Goal: Transaction & Acquisition: Book appointment/travel/reservation

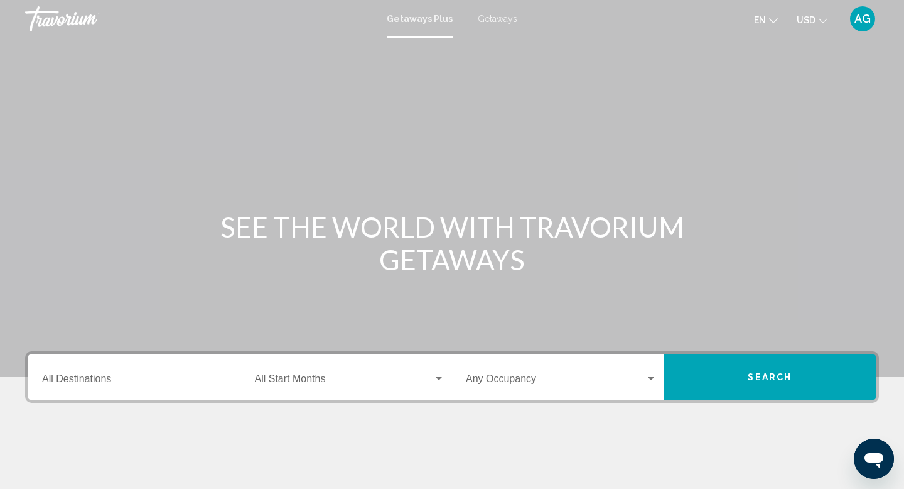
click at [95, 384] on input "Destination All Destinations" at bounding box center [137, 381] width 191 height 11
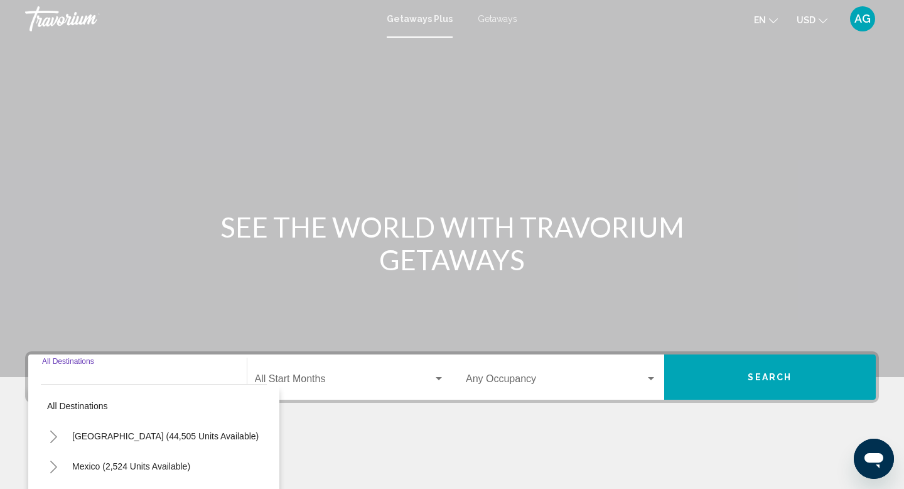
click at [490, 15] on span "Getaways" at bounding box center [498, 19] width 40 height 10
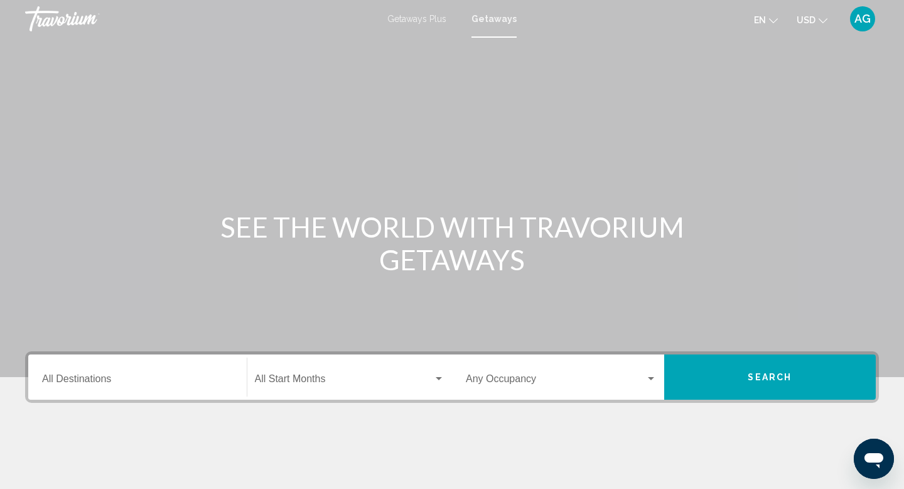
click at [171, 376] on input "Destination All Destinations" at bounding box center [137, 381] width 191 height 11
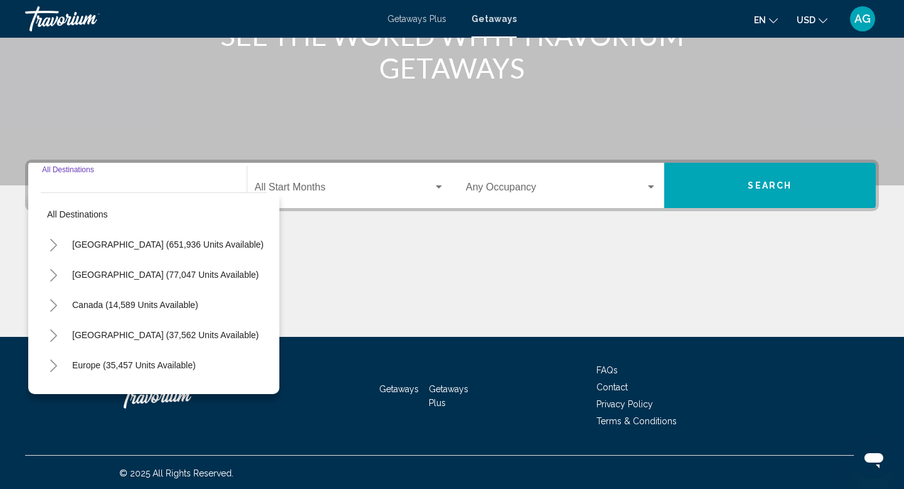
scroll to position [193, 0]
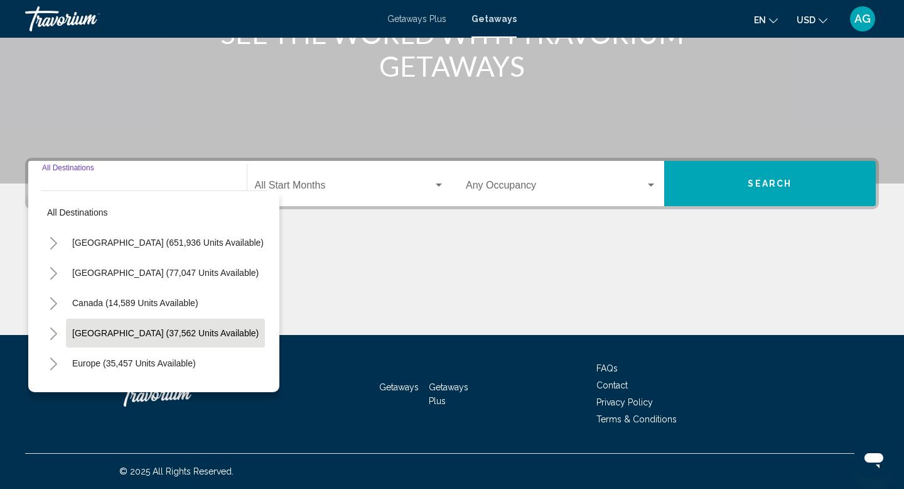
click at [134, 332] on span "[GEOGRAPHIC_DATA] (37,562 units available)" at bounding box center [165, 333] width 187 height 10
type input "**********"
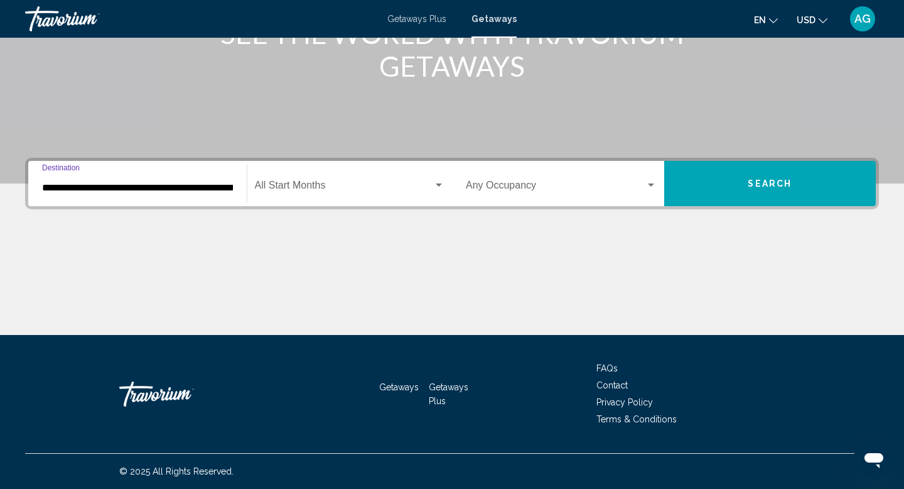
click at [774, 192] on button "Search" at bounding box center [770, 183] width 212 height 45
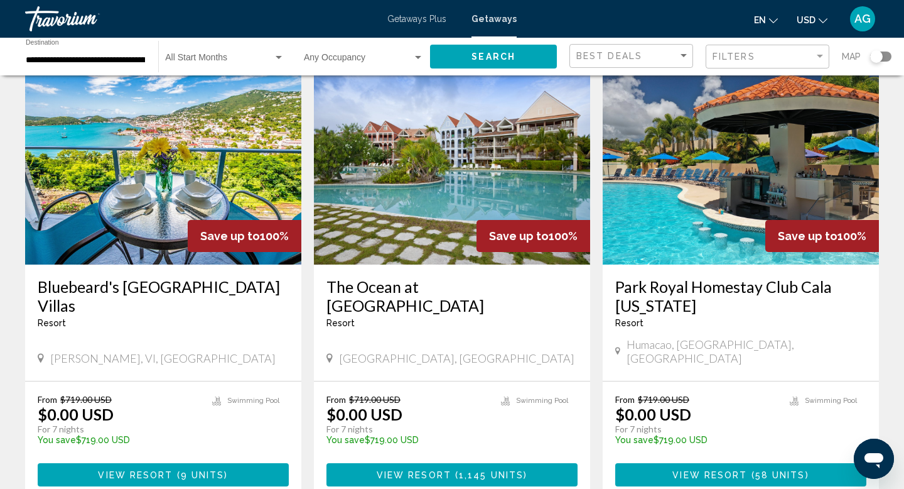
scroll to position [1389, 0]
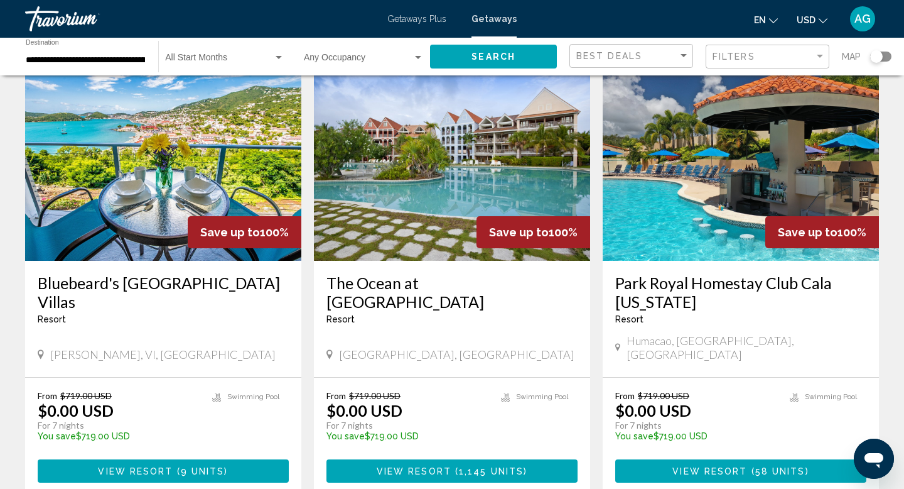
click at [774, 192] on img "Main content" at bounding box center [741, 160] width 276 height 201
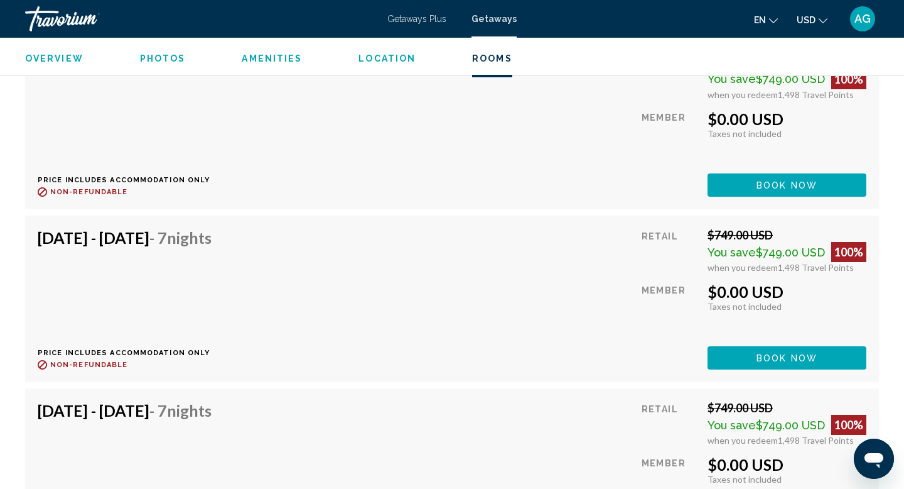
scroll to position [4885, 0]
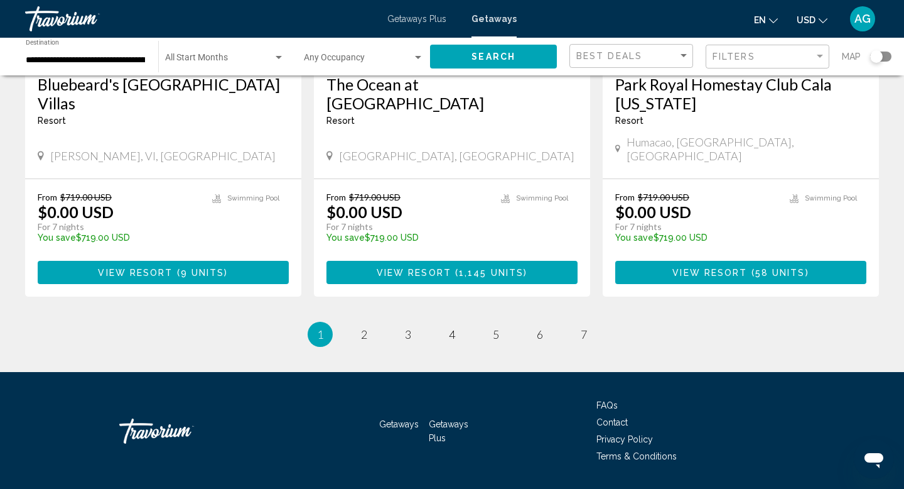
scroll to position [1595, 0]
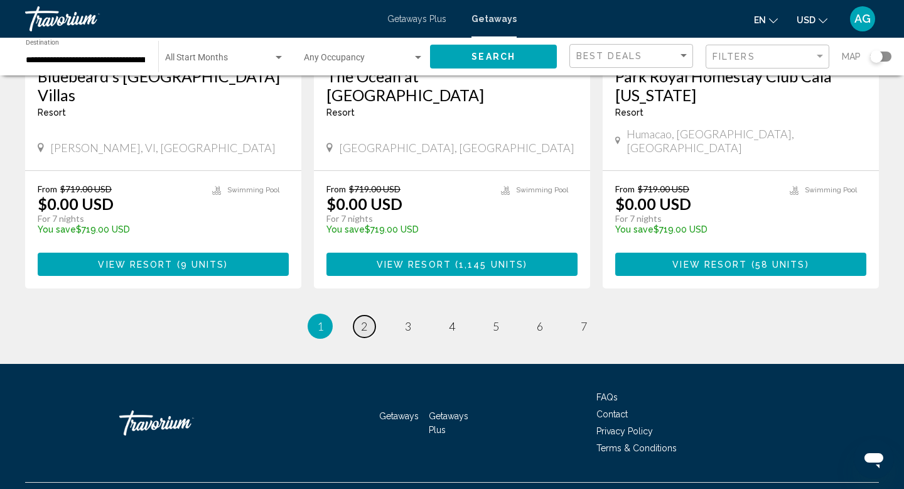
click at [362, 319] on span "2" at bounding box center [364, 326] width 6 height 14
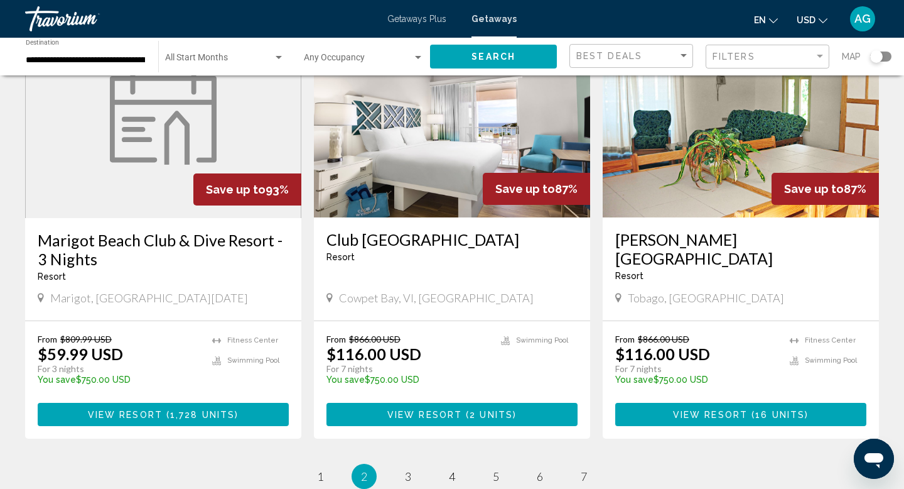
scroll to position [1467, 0]
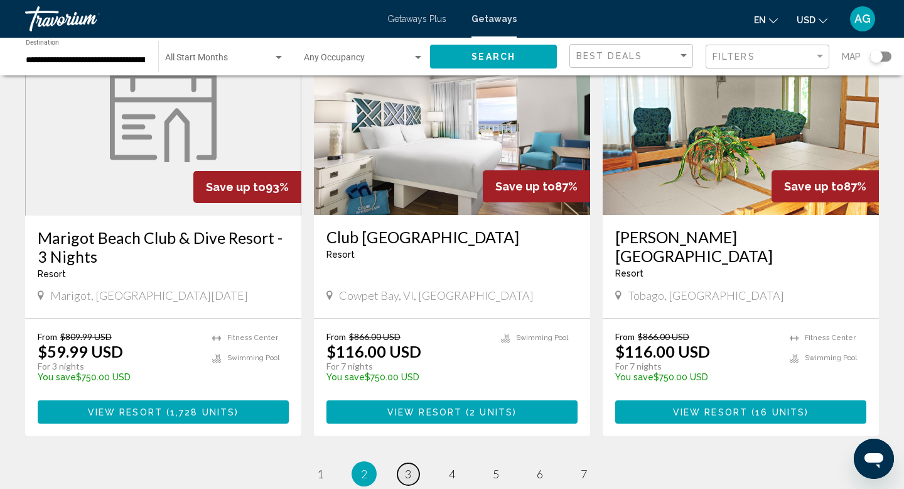
click at [409, 467] on span "3" at bounding box center [408, 474] width 6 height 14
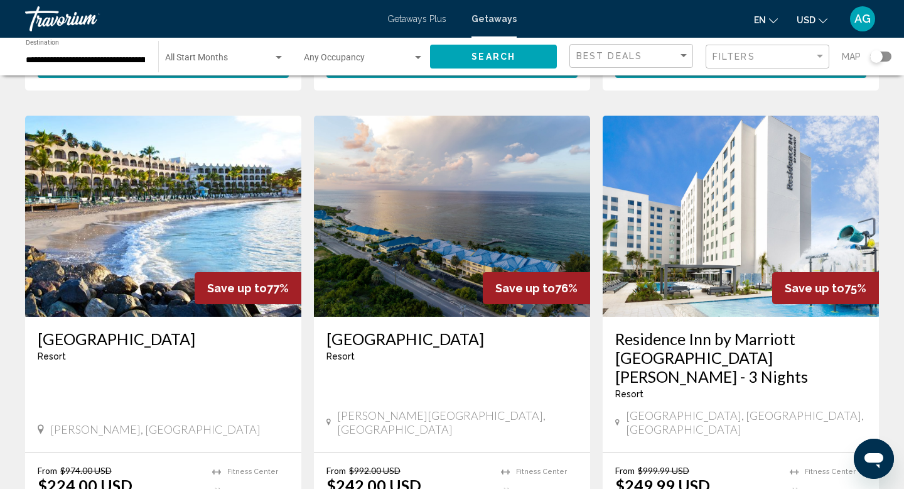
scroll to position [1420, 0]
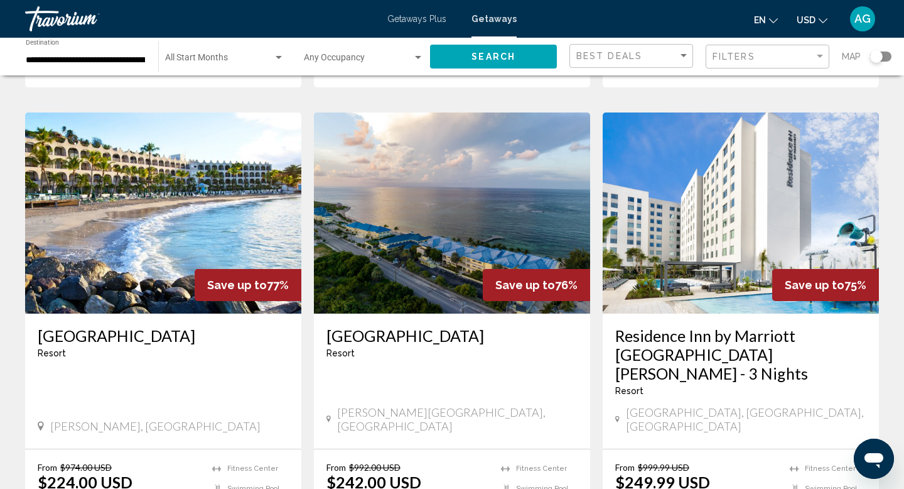
click at [693, 173] on img "Main content" at bounding box center [741, 212] width 276 height 201
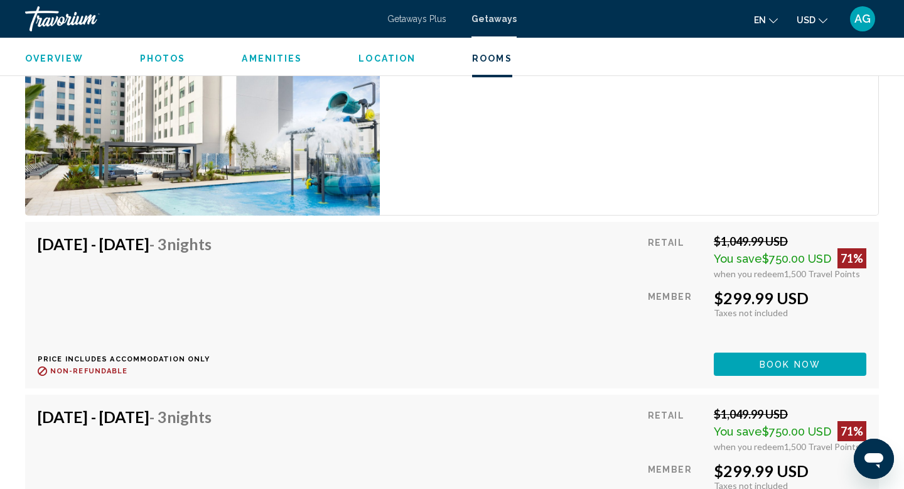
scroll to position [2078, 0]
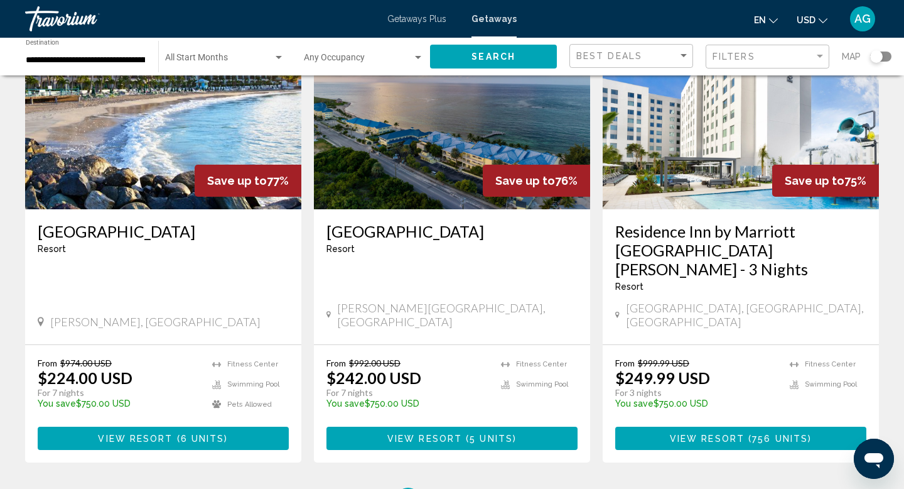
scroll to position [1614, 0]
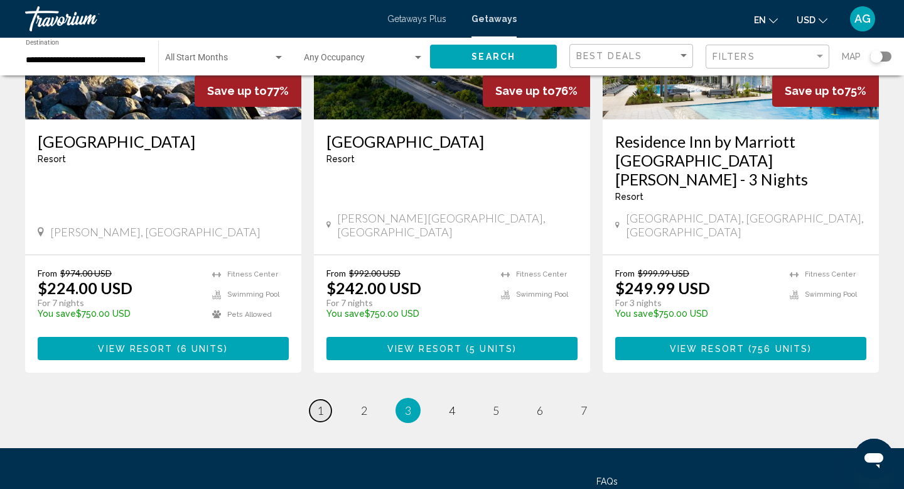
click at [322, 403] on span "1" at bounding box center [320, 410] width 6 height 14
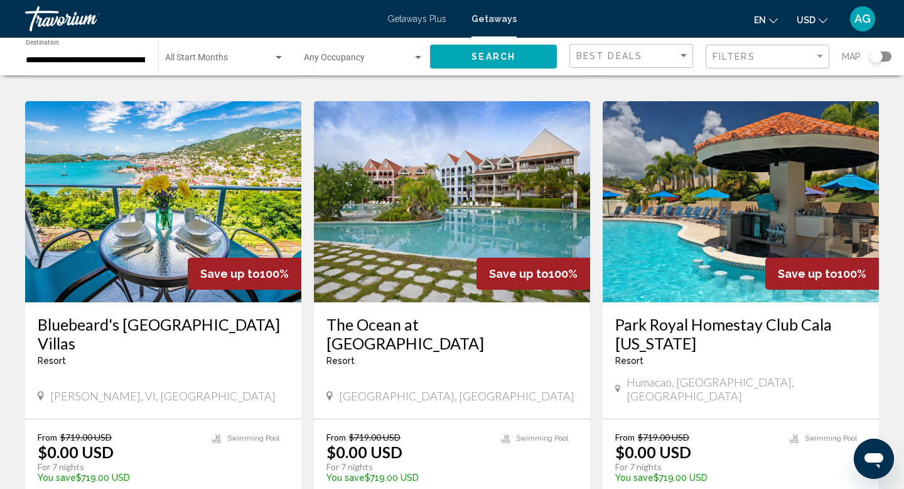
scroll to position [1359, 0]
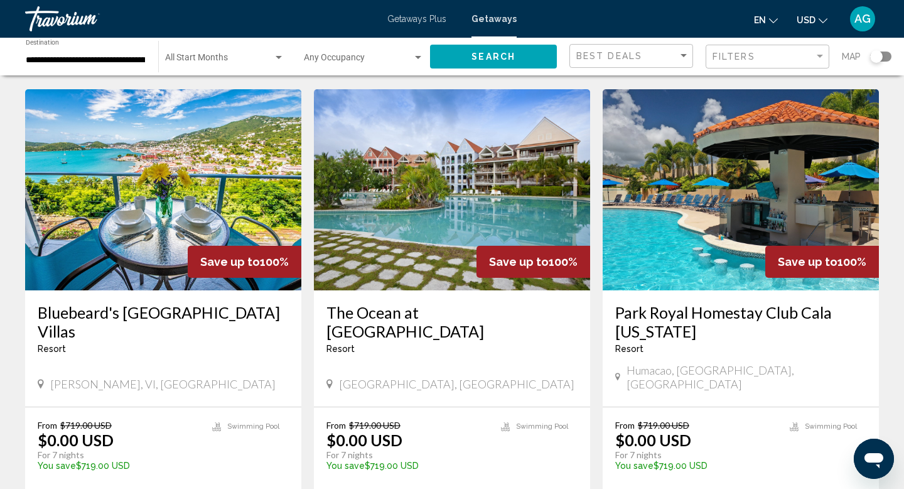
click at [209, 198] on img "Main content" at bounding box center [163, 189] width 276 height 201
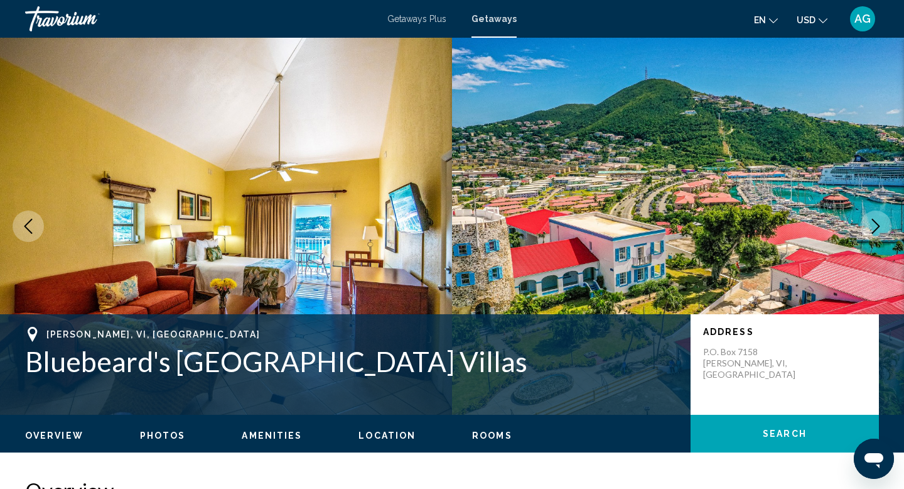
click at [872, 229] on icon "Next image" at bounding box center [876, 226] width 15 height 15
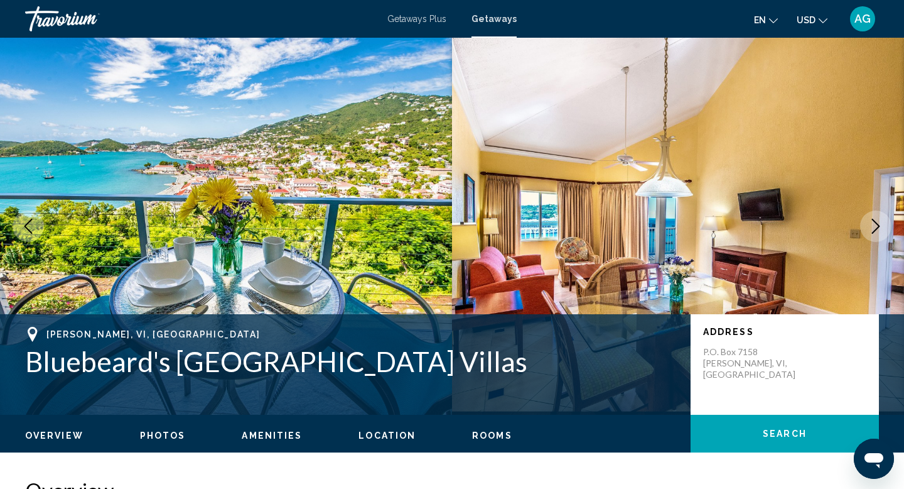
click at [872, 229] on icon "Next image" at bounding box center [876, 226] width 15 height 15
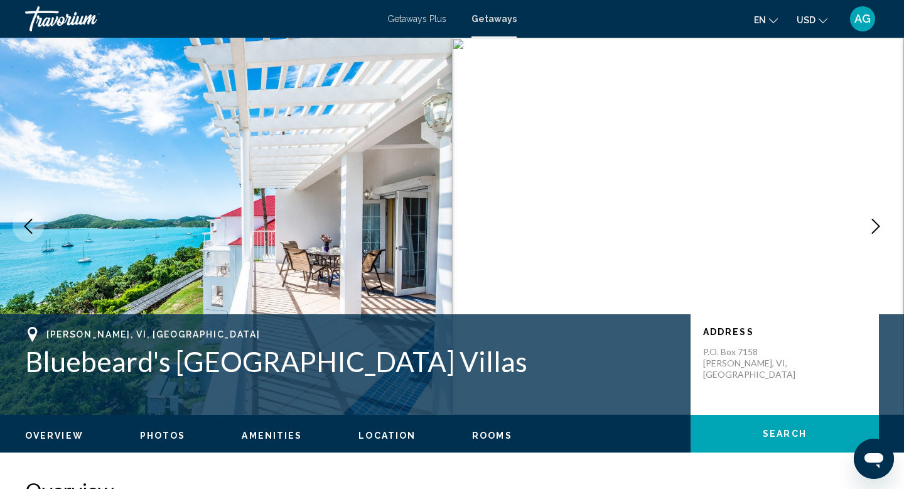
click at [872, 229] on icon "Next image" at bounding box center [876, 226] width 15 height 15
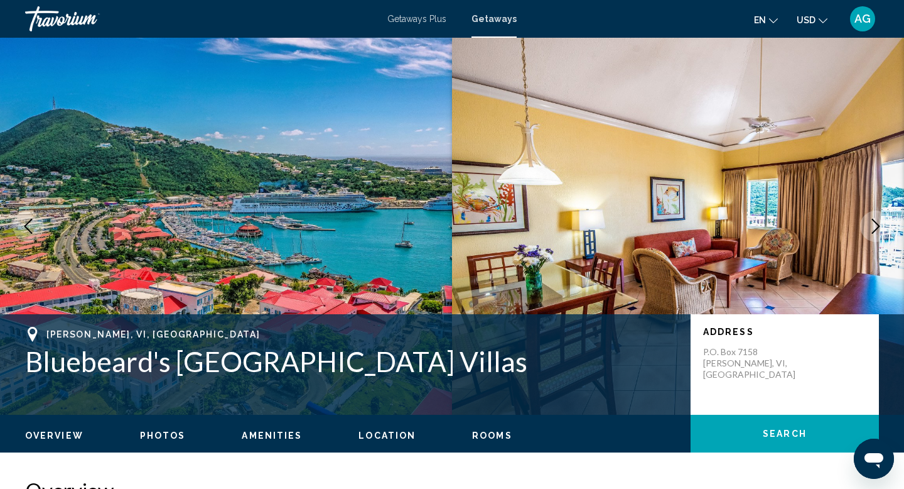
click at [872, 229] on icon "Next image" at bounding box center [876, 226] width 15 height 15
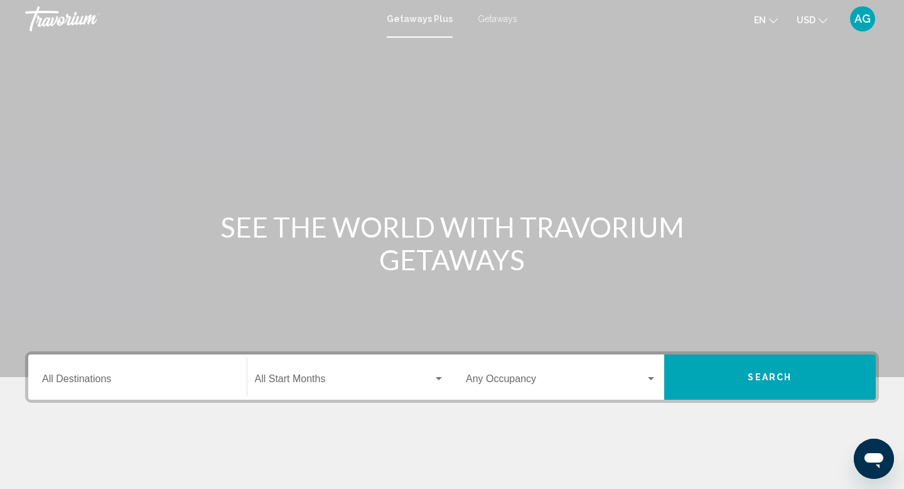
click at [133, 379] on input "Destination All Destinations" at bounding box center [137, 381] width 191 height 11
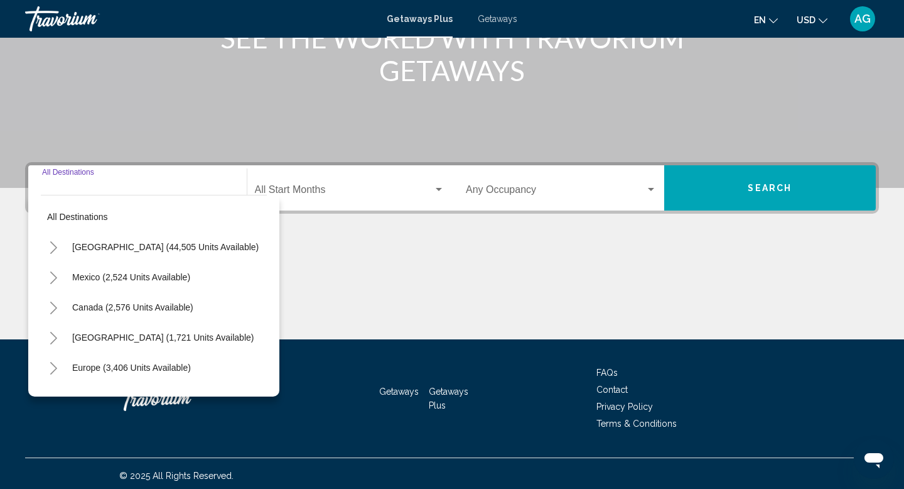
scroll to position [193, 0]
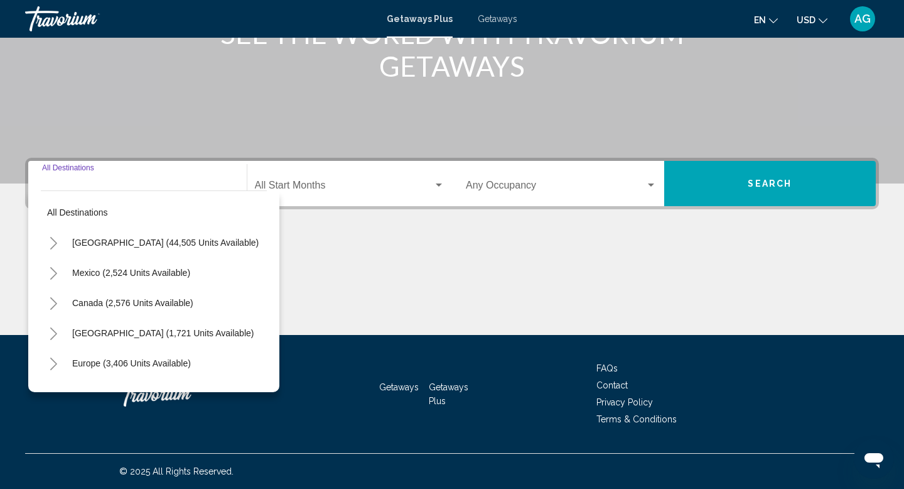
click at [51, 274] on icon "Toggle Mexico (2,524 units available)" at bounding box center [53, 273] width 9 height 13
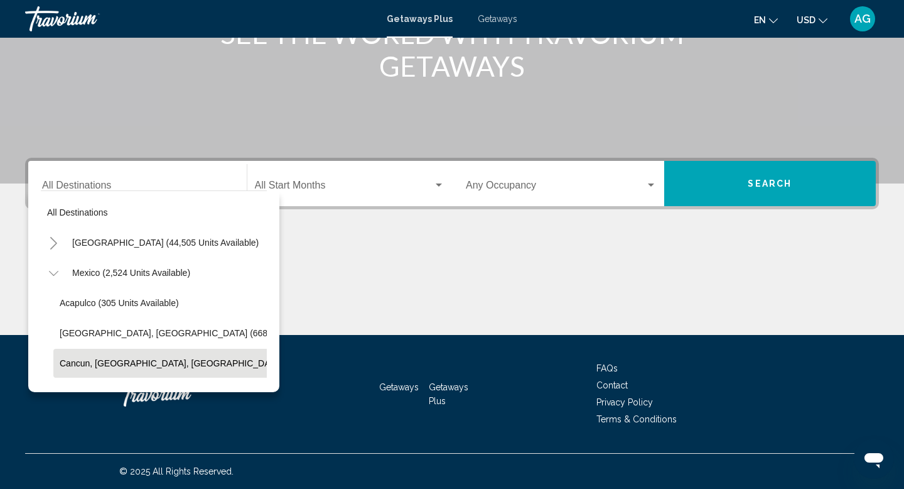
click at [116, 360] on span "Cancun, Cozumel, Riviera Maya (362 units available)" at bounding box center [213, 363] width 306 height 10
type input "**********"
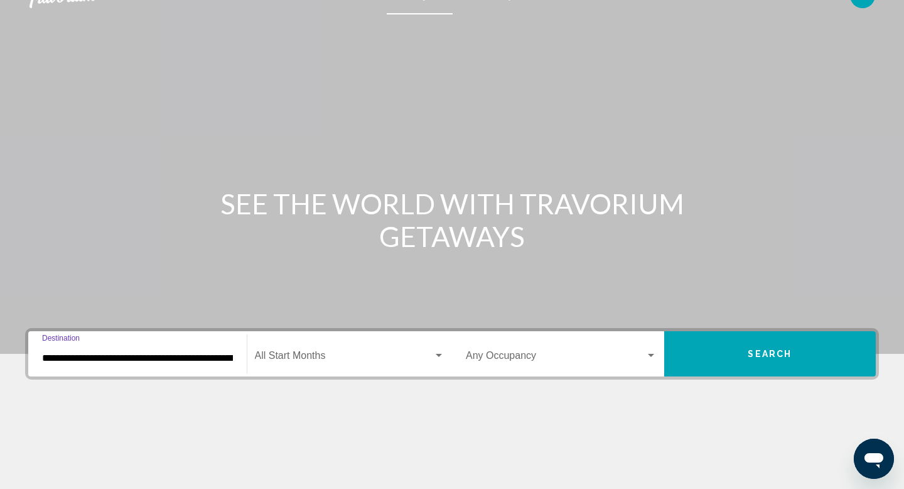
scroll to position [0, 0]
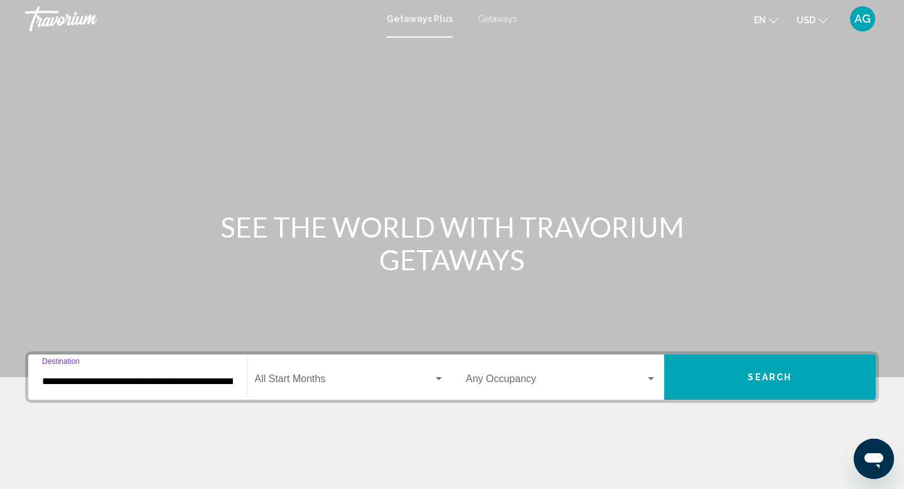
click at [735, 382] on button "Search" at bounding box center [770, 376] width 212 height 45
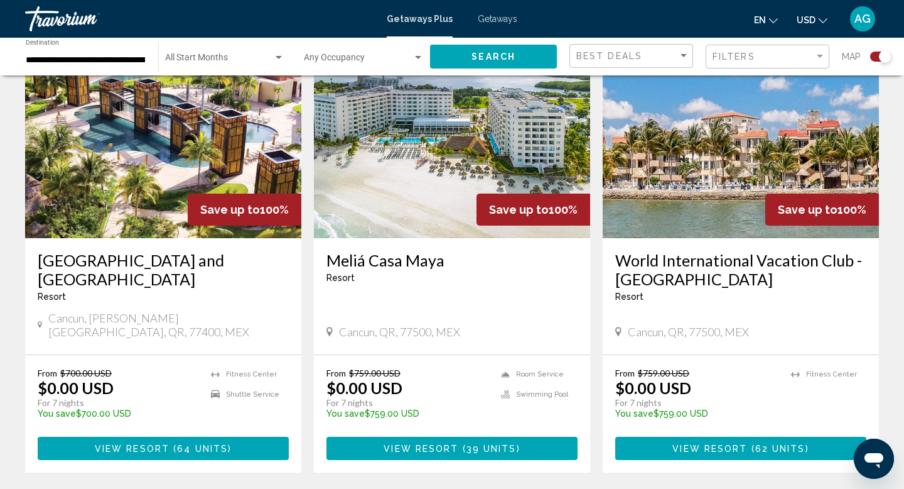
scroll to position [492, 0]
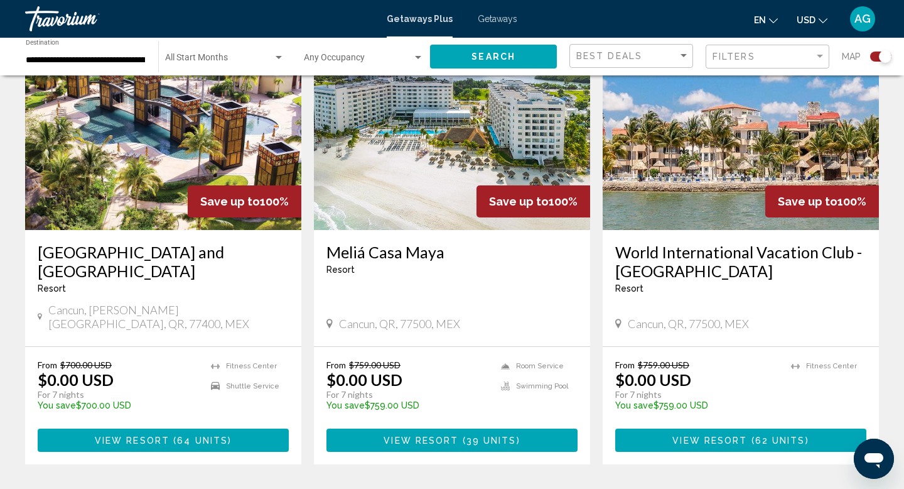
click at [450, 189] on img "Main content" at bounding box center [452, 129] width 276 height 201
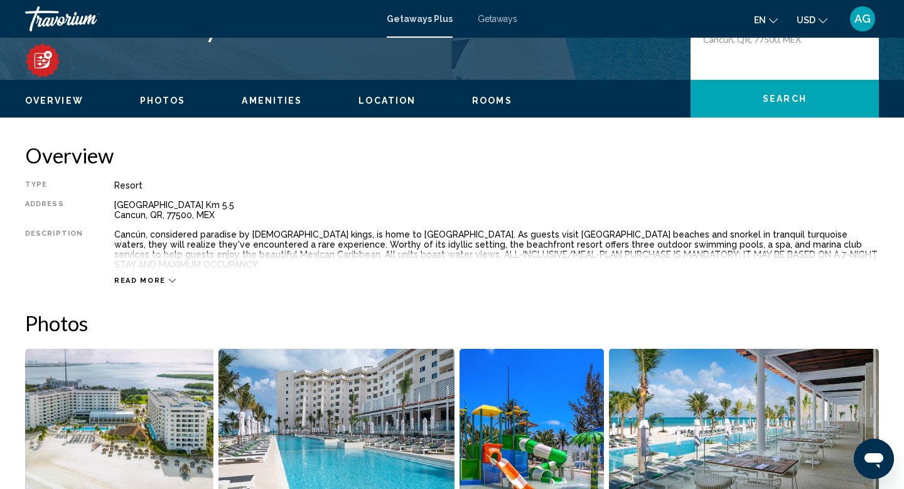
scroll to position [345, 0]
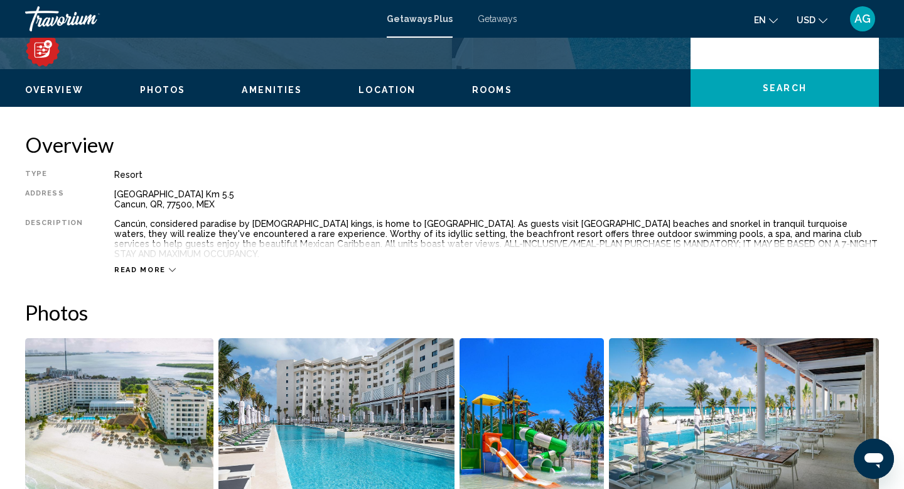
click at [151, 266] on span "Read more" at bounding box center [139, 270] width 51 height 8
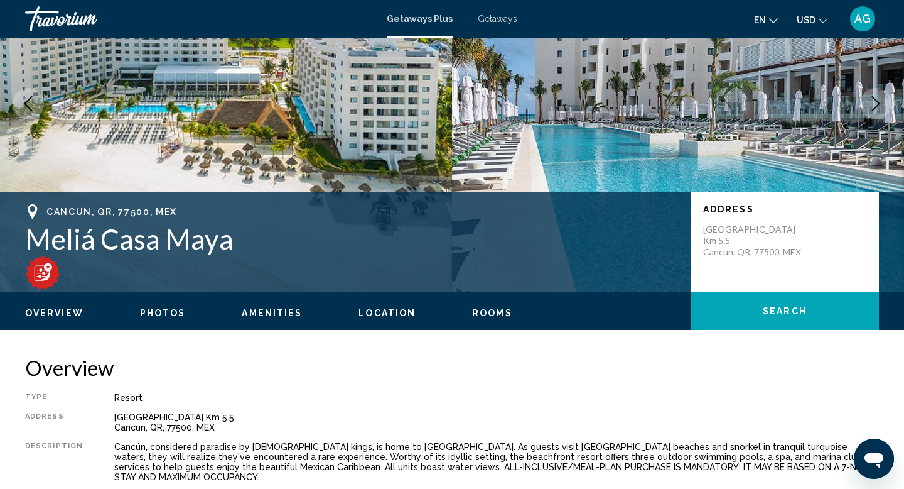
scroll to position [100, 0]
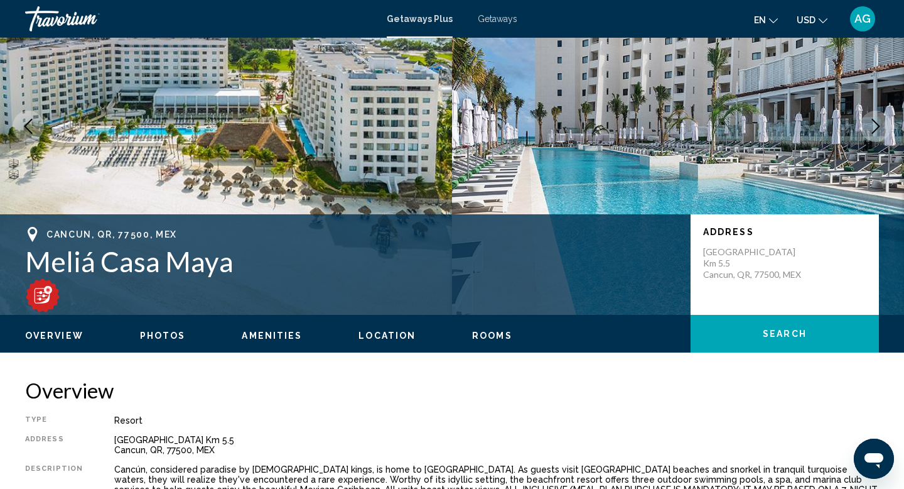
click at [43, 295] on img "Main content" at bounding box center [42, 295] width 35 height 35
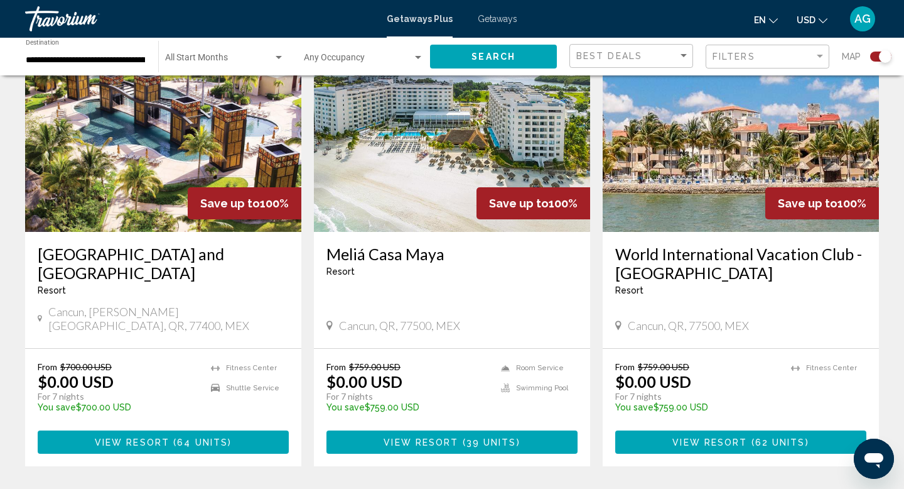
scroll to position [561, 0]
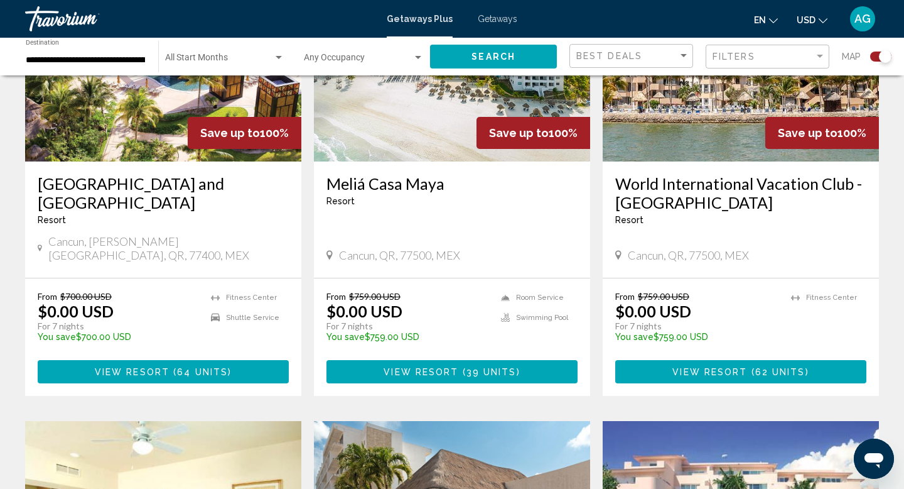
click at [408, 146] on img "Main content" at bounding box center [452, 60] width 276 height 201
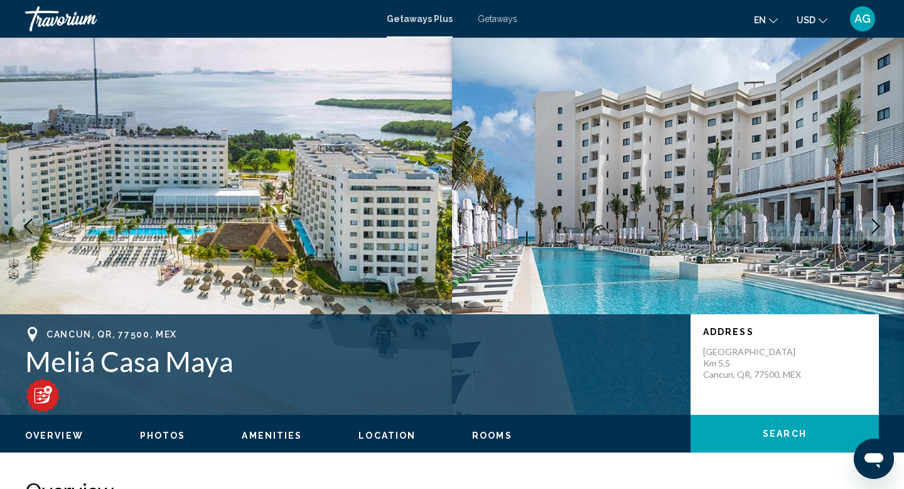
click at [45, 397] on img "Main content" at bounding box center [42, 394] width 35 height 35
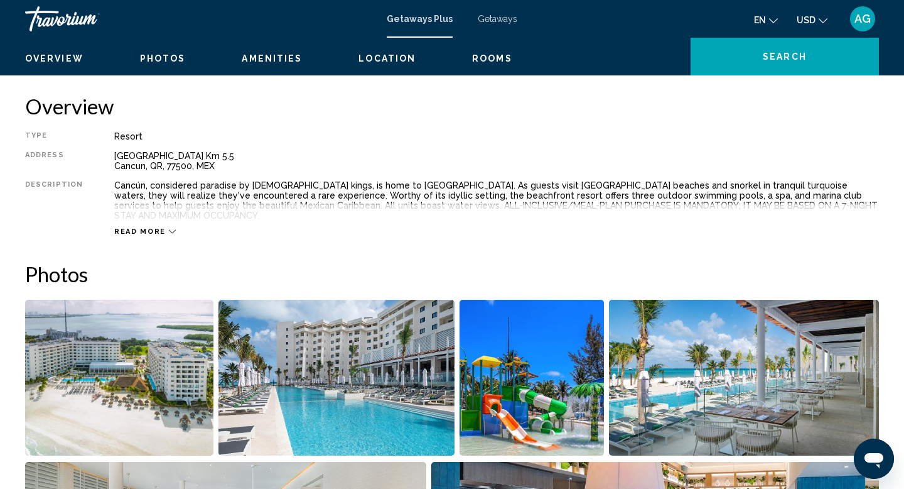
scroll to position [414, 0]
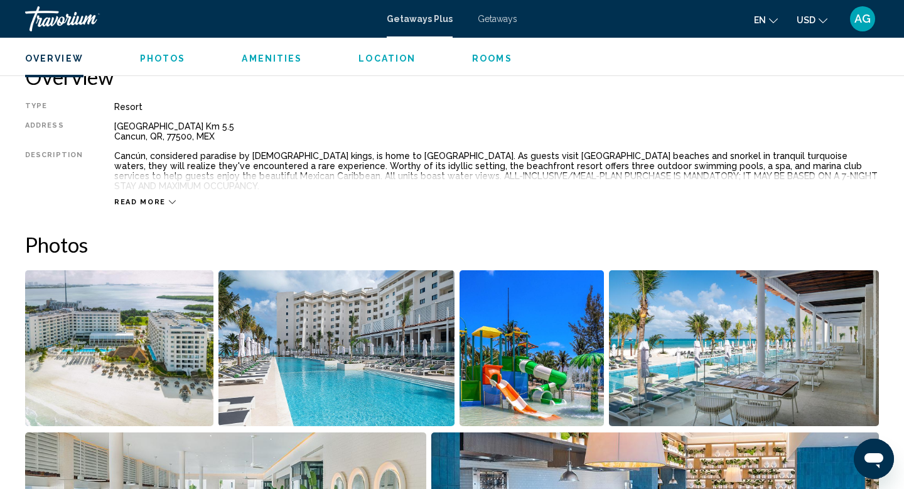
click at [146, 198] on span "Read more" at bounding box center [139, 202] width 51 height 8
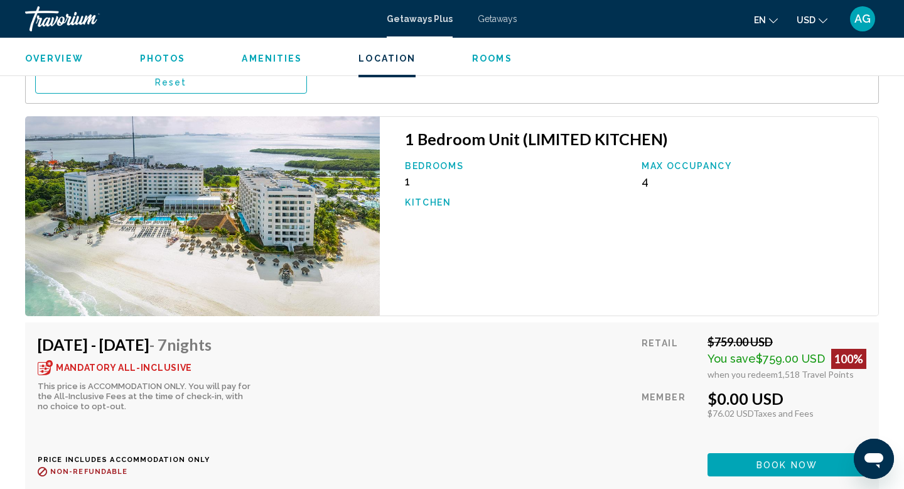
scroll to position [2211, 0]
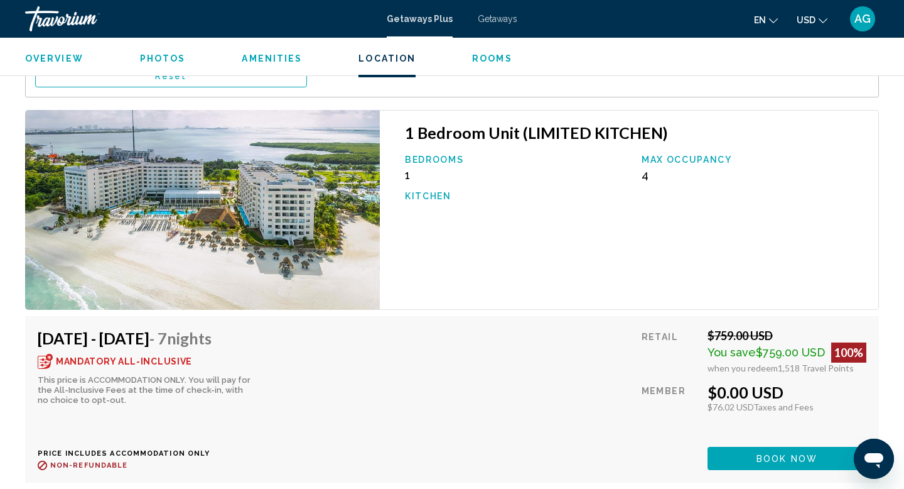
click at [47, 354] on icon "Main content" at bounding box center [45, 361] width 15 height 15
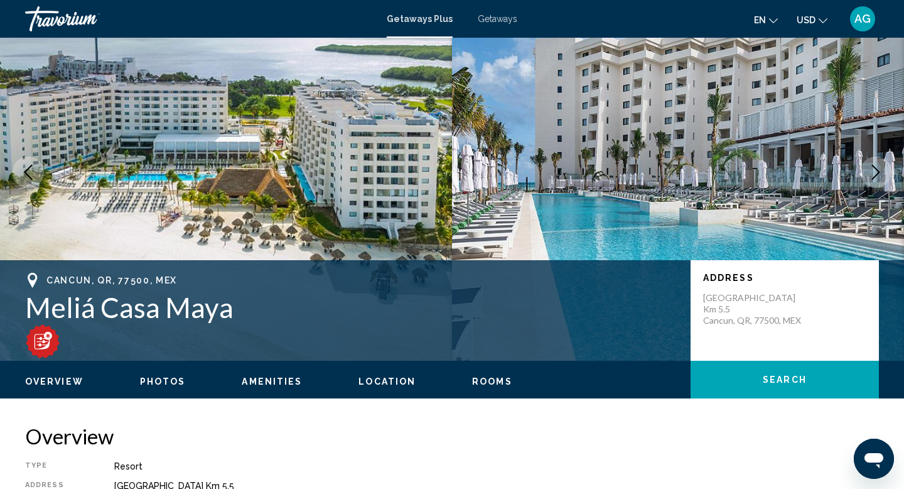
scroll to position [0, 0]
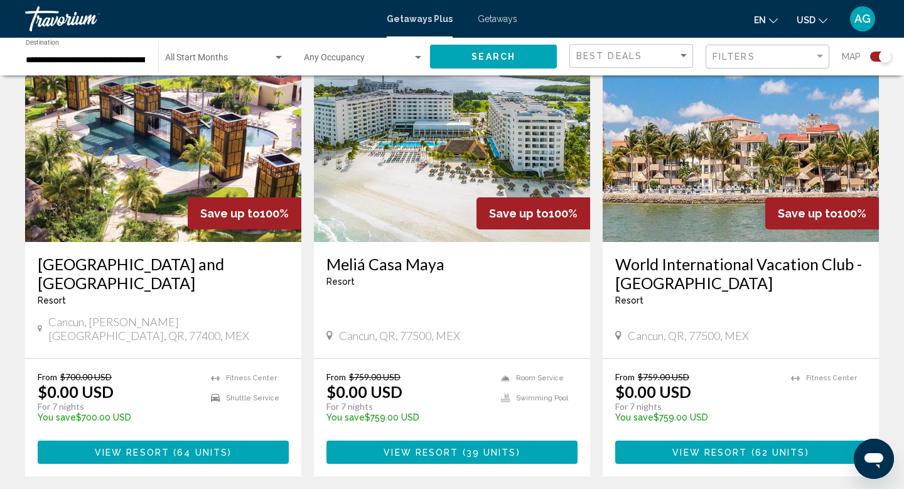
scroll to position [463, 0]
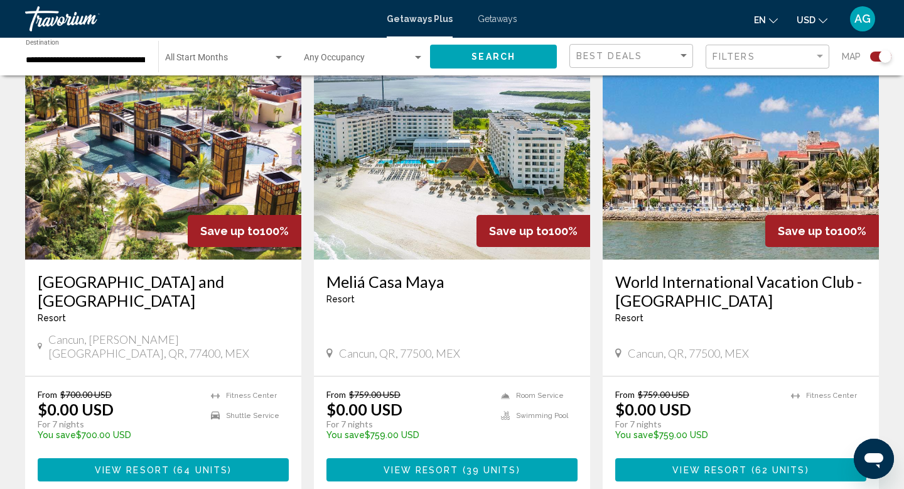
click at [372, 195] on img "Main content" at bounding box center [452, 158] width 276 height 201
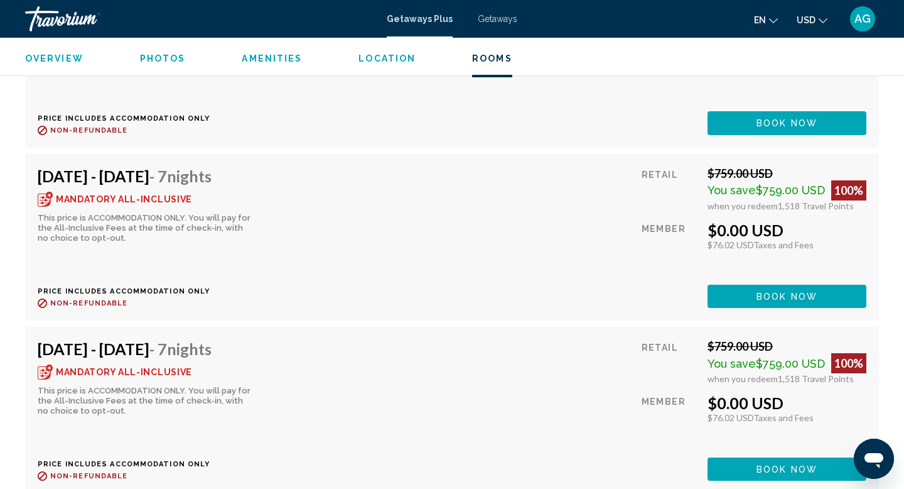
scroll to position [2624, 0]
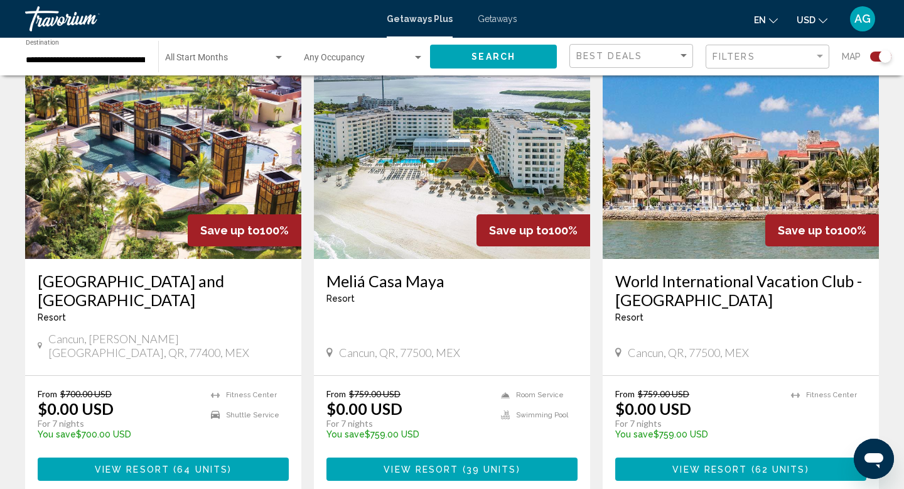
scroll to position [480, 0]
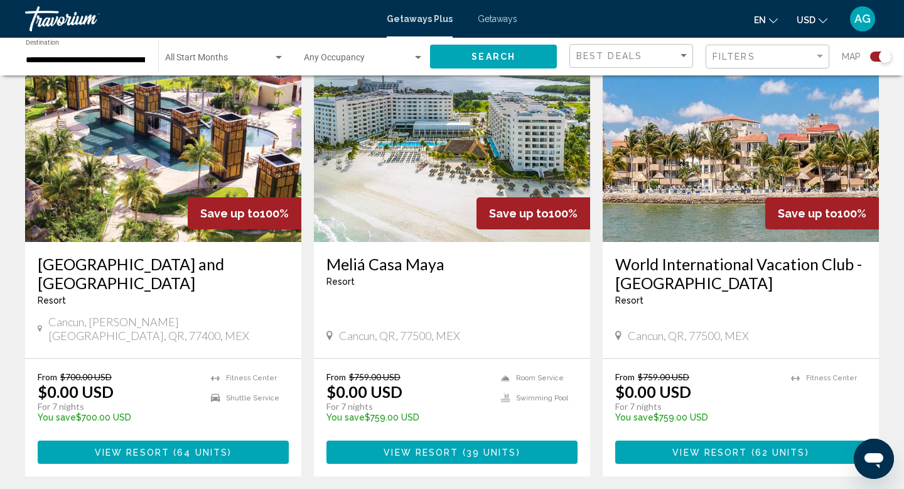
click at [486, 447] on span "39 units" at bounding box center [492, 452] width 50 height 10
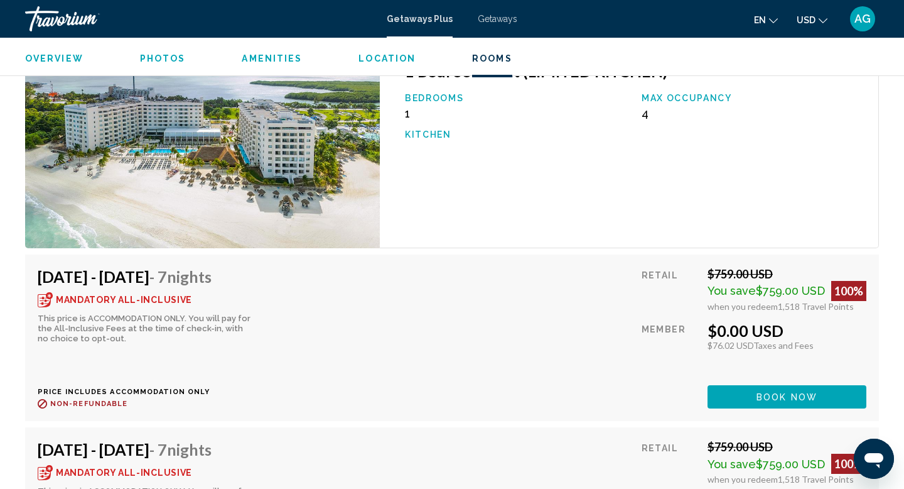
scroll to position [2292, 0]
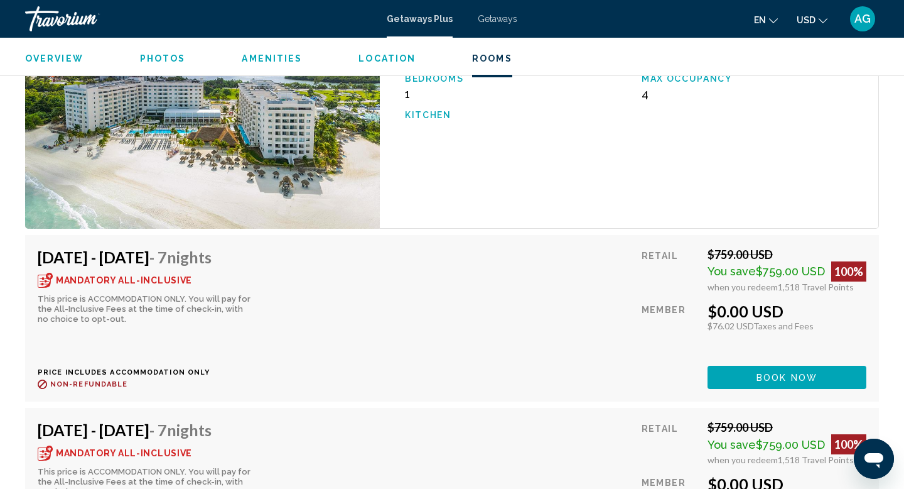
click at [758, 372] on span "Book now" at bounding box center [787, 377] width 61 height 10
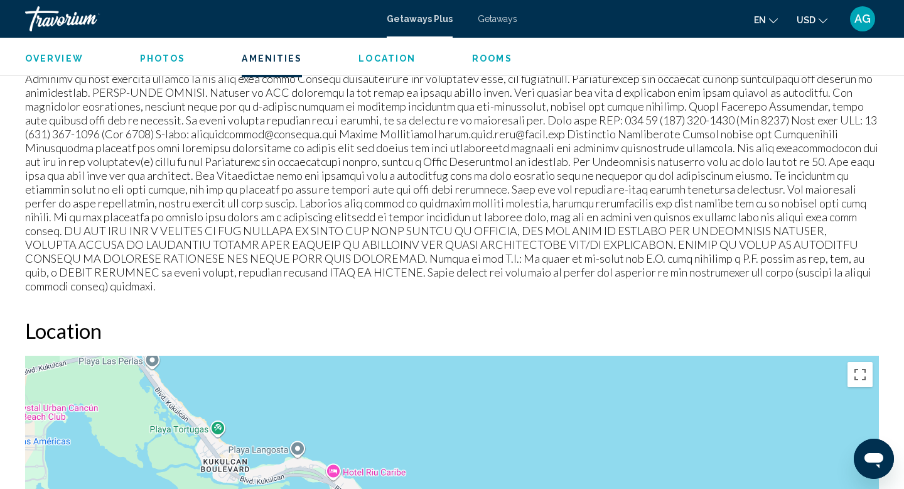
scroll to position [1443, 0]
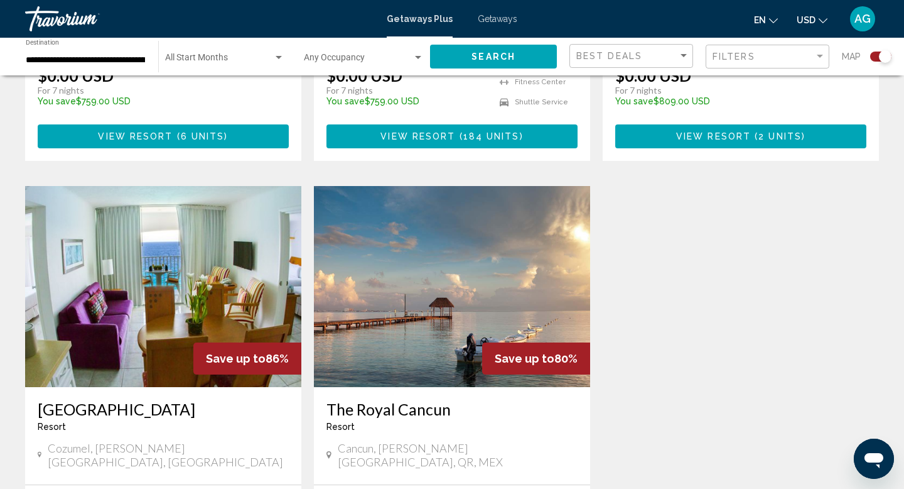
scroll to position [1240, 0]
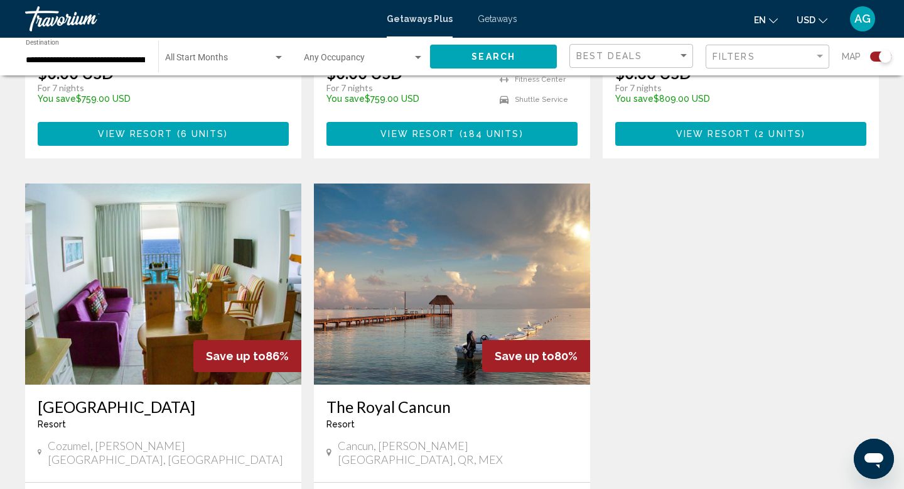
click at [214, 340] on div "Save up to 86%" at bounding box center [247, 356] width 108 height 32
click at [202, 305] on img "Main content" at bounding box center [163, 283] width 276 height 201
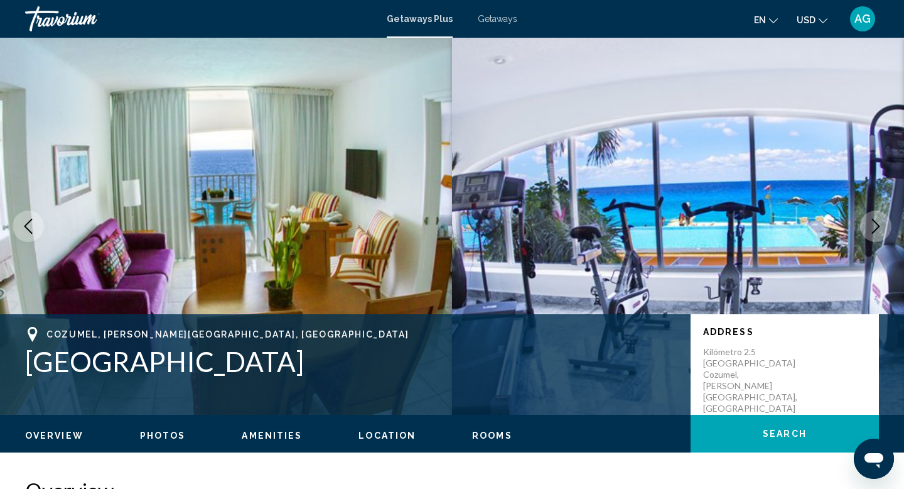
click at [875, 227] on icon "Next image" at bounding box center [876, 226] width 15 height 15
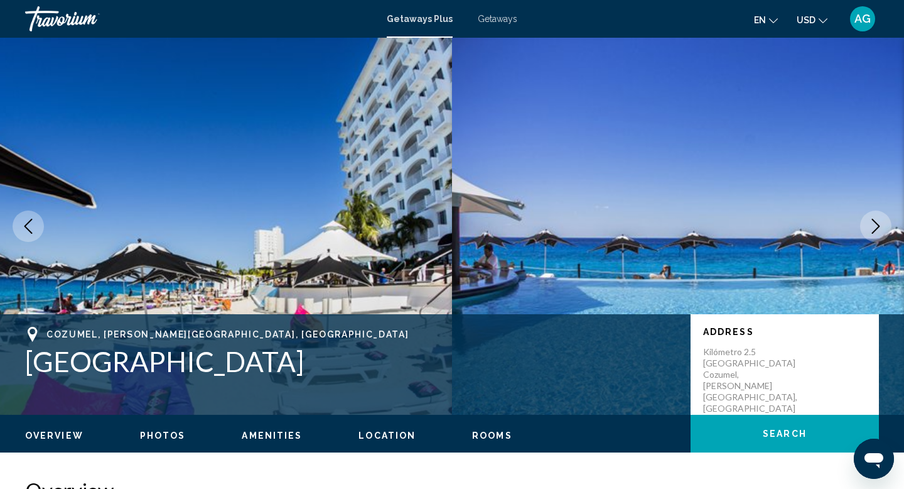
click at [875, 227] on icon "Next image" at bounding box center [876, 226] width 15 height 15
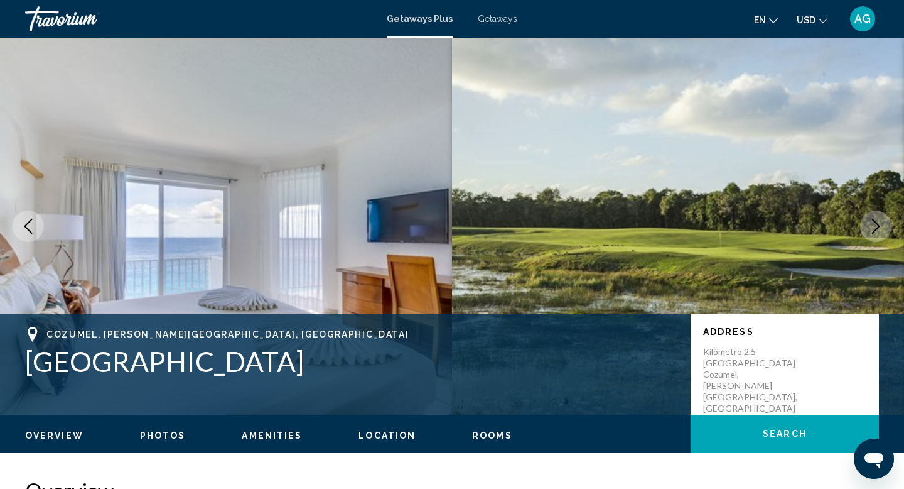
click at [875, 227] on icon "Next image" at bounding box center [876, 226] width 15 height 15
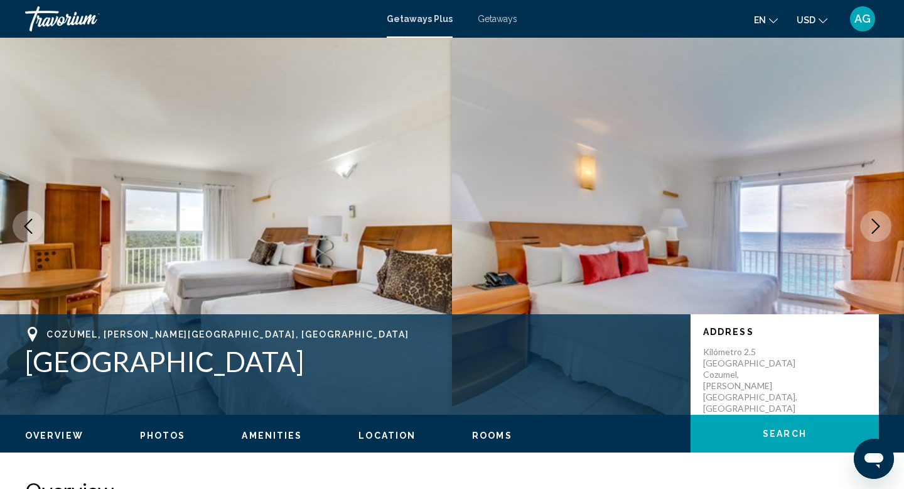
click at [875, 227] on icon "Next image" at bounding box center [876, 226] width 15 height 15
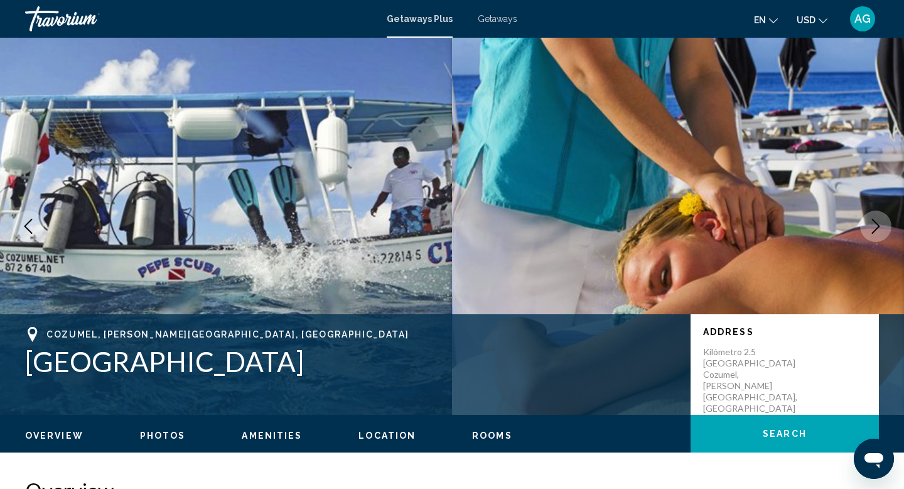
click at [875, 227] on icon "Next image" at bounding box center [876, 226] width 15 height 15
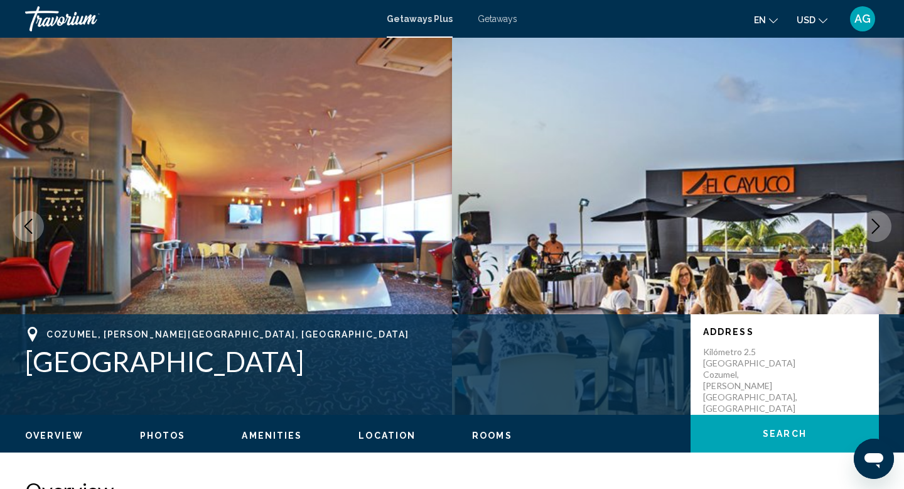
click at [875, 227] on icon "Next image" at bounding box center [876, 226] width 15 height 15
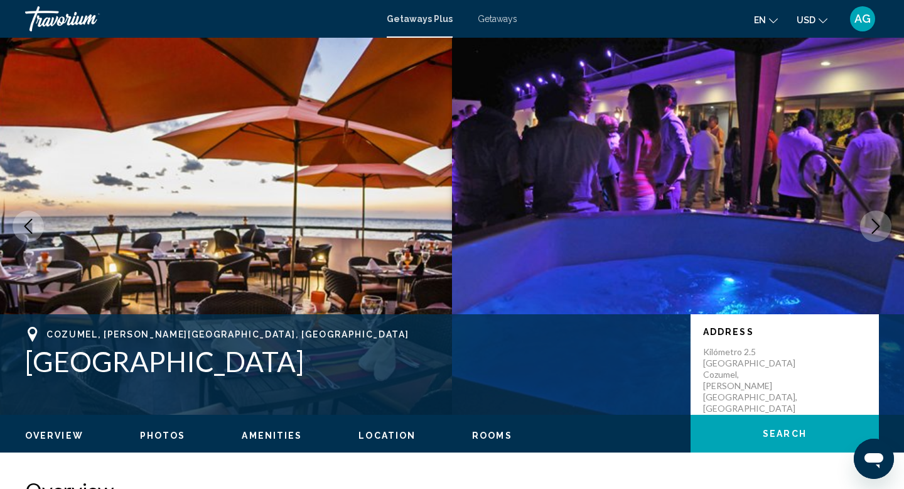
click at [875, 227] on icon "Next image" at bounding box center [876, 226] width 15 height 15
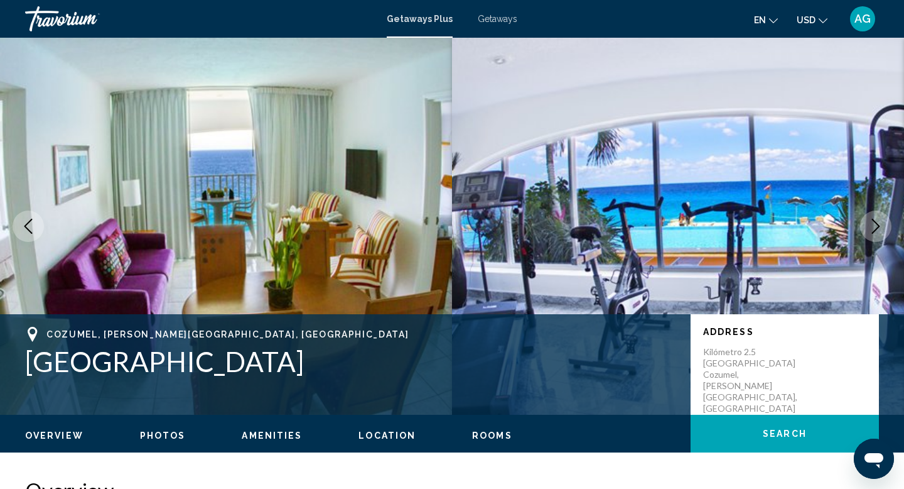
click at [875, 227] on icon "Next image" at bounding box center [876, 226] width 15 height 15
